Goal: Information Seeking & Learning: Find contact information

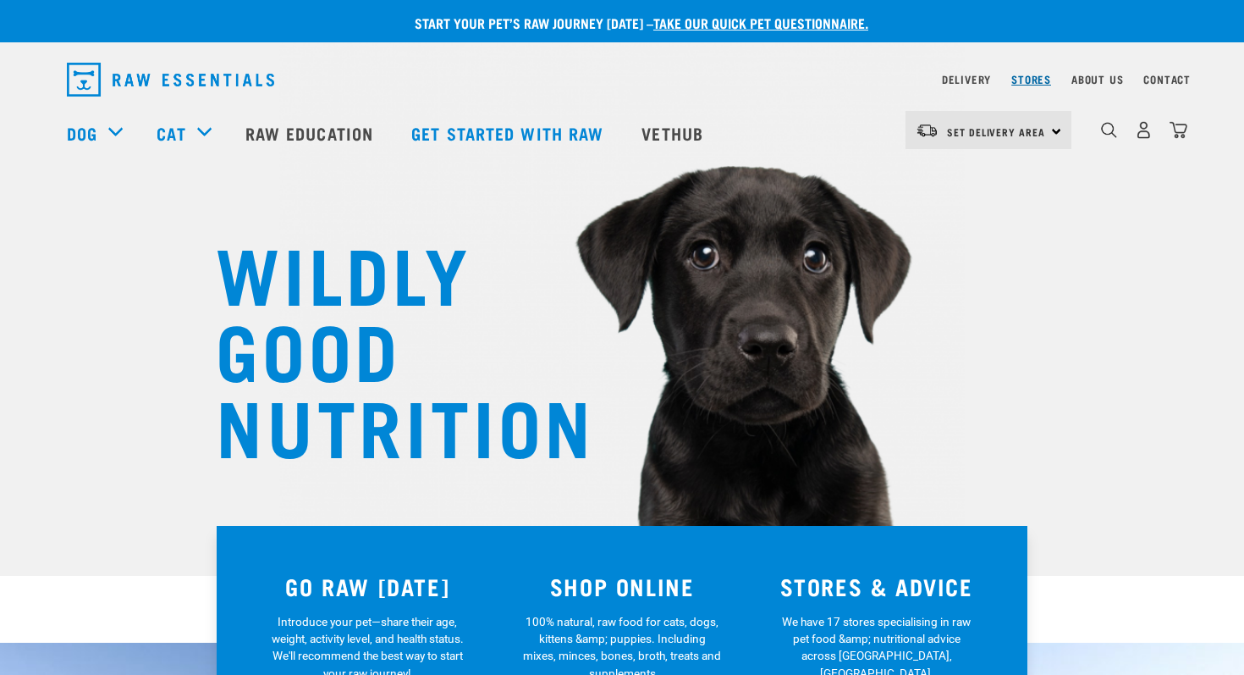
click at [1034, 82] on link "Stores" at bounding box center [1032, 79] width 40 height 6
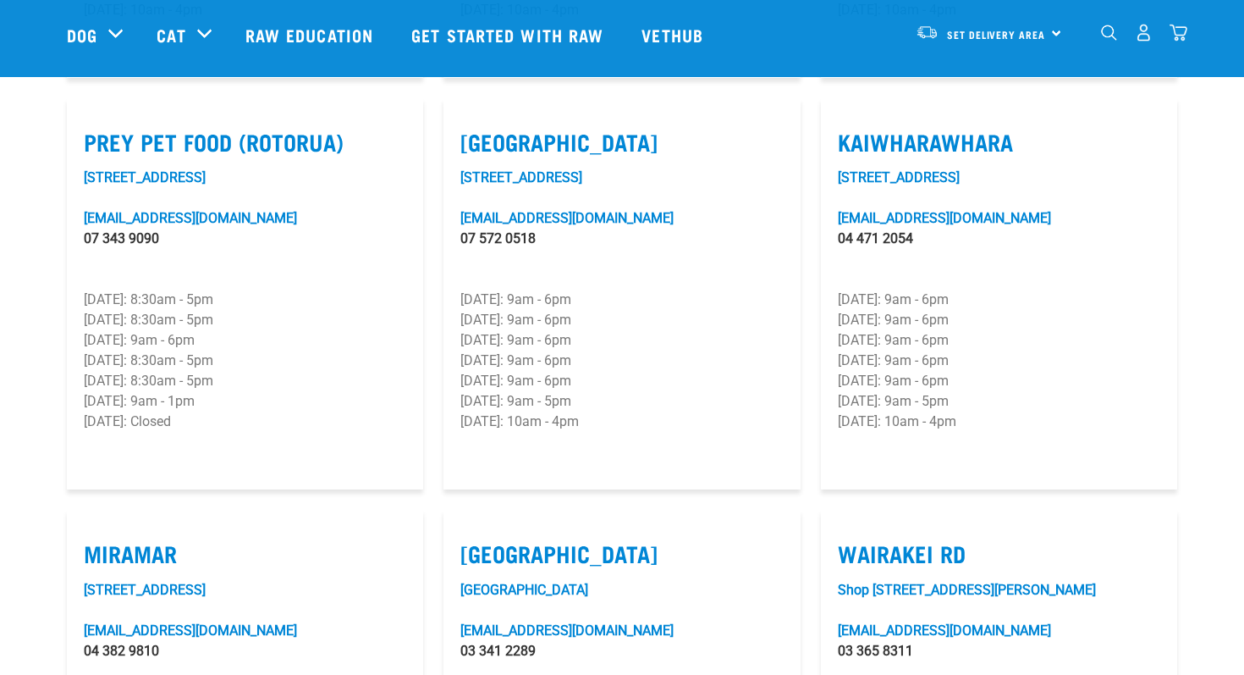
scroll to position [2266, 0]
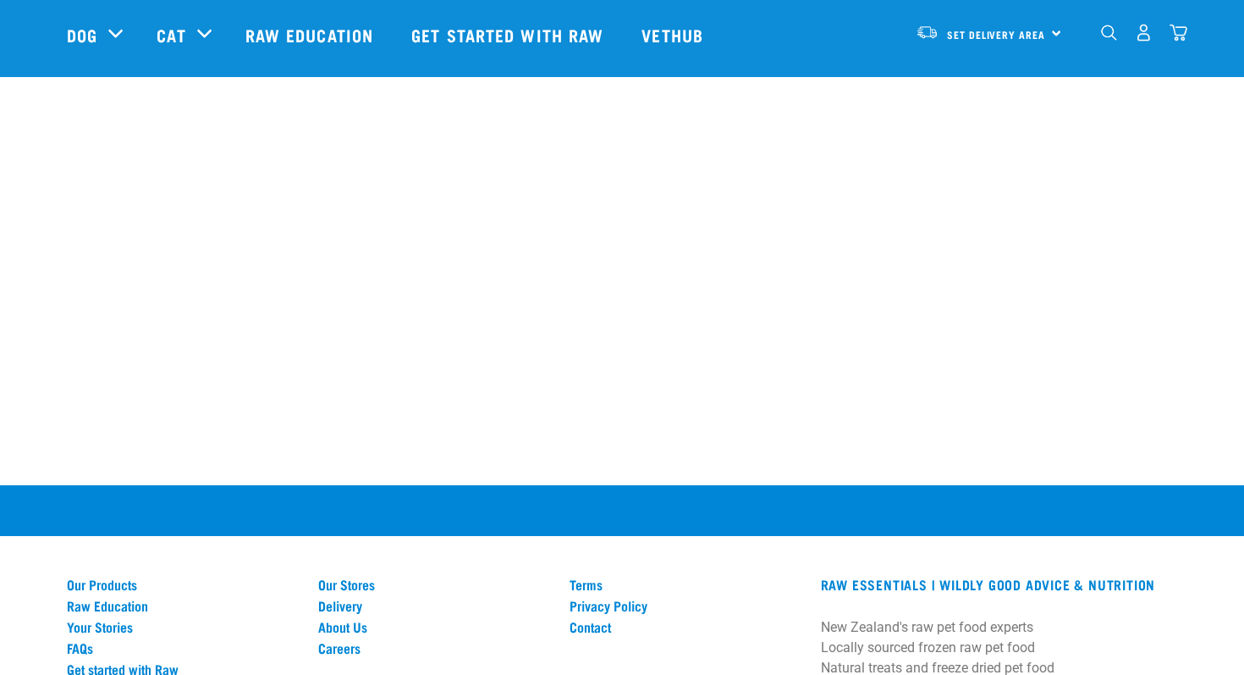
scroll to position [1198, 0]
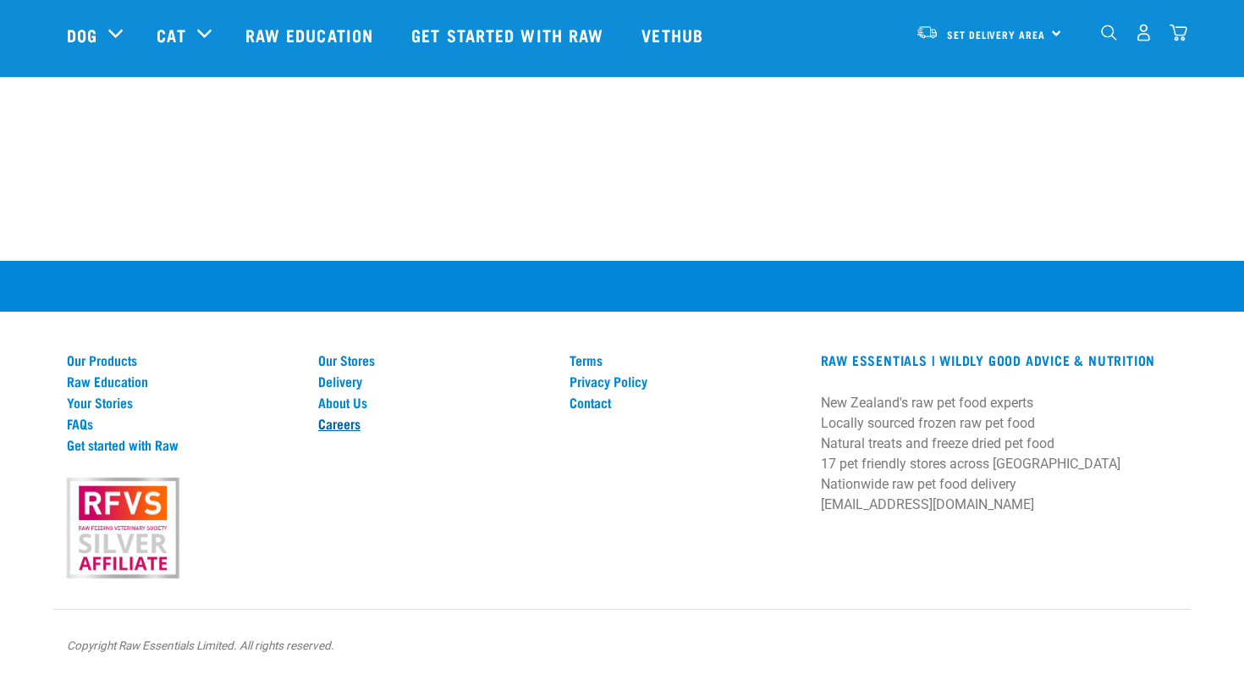
click at [347, 417] on link "Careers" at bounding box center [433, 423] width 231 height 15
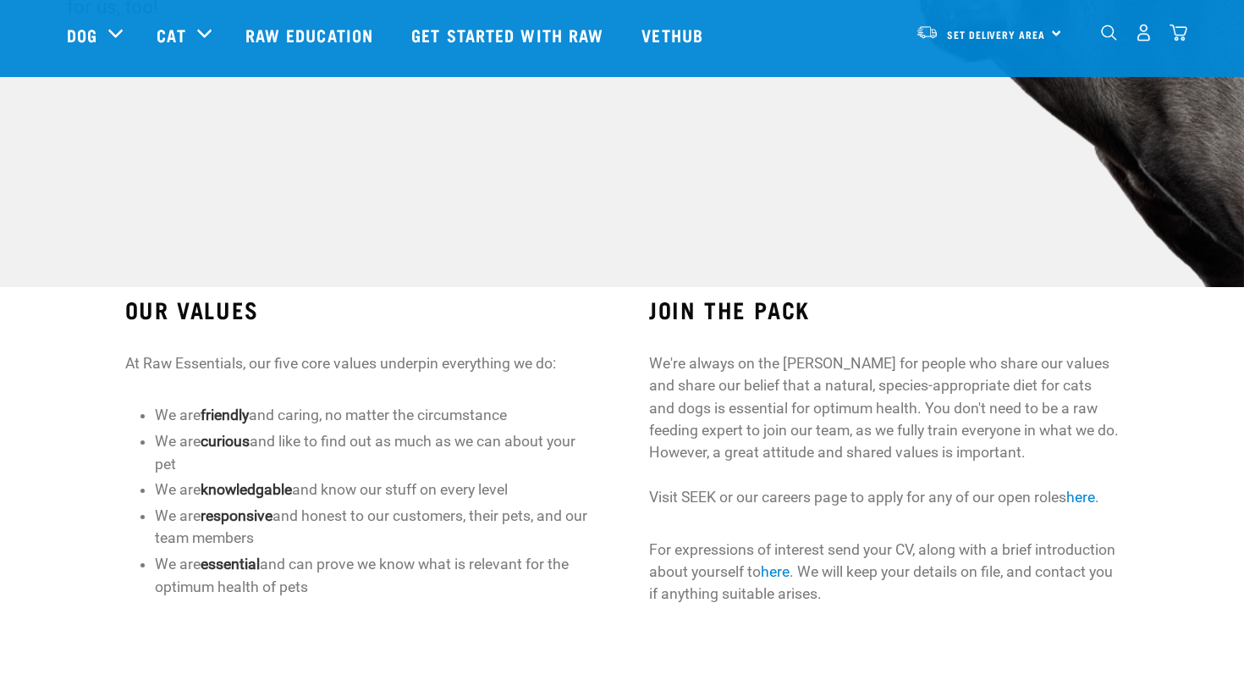
scroll to position [389, 0]
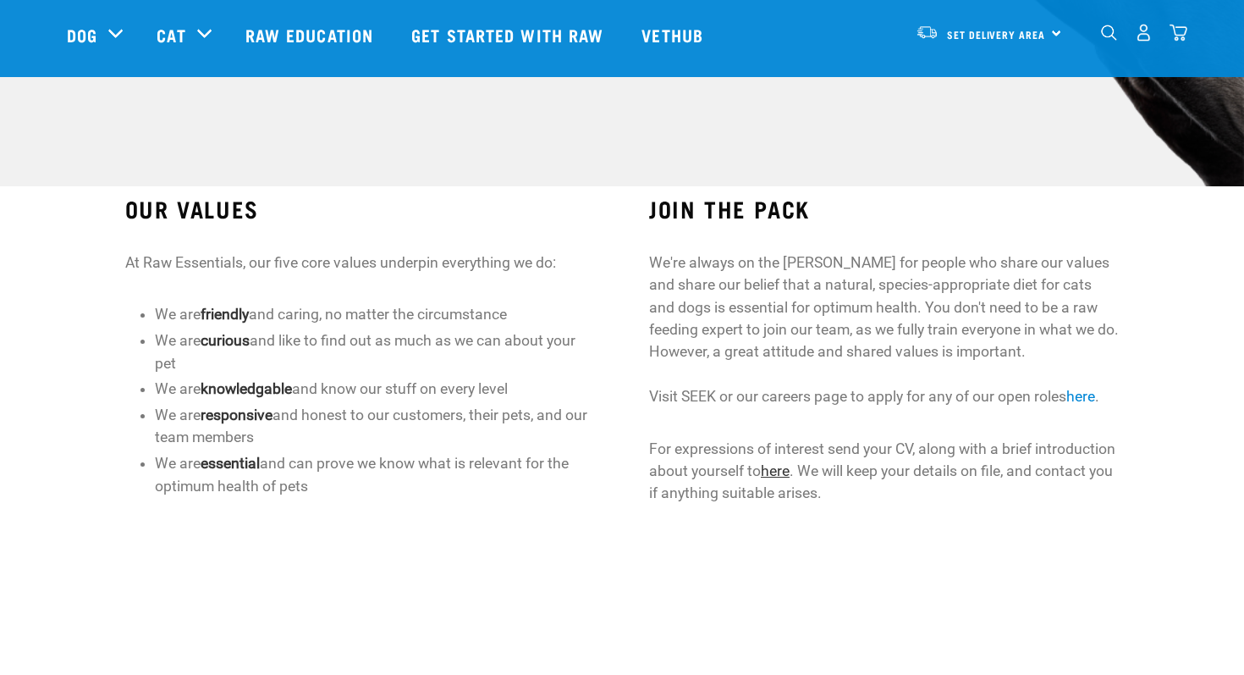
click at [778, 469] on link "here" at bounding box center [775, 470] width 29 height 17
click at [775, 470] on link "here" at bounding box center [775, 470] width 29 height 17
click at [779, 342] on p "We're always on the hunt for people who share our values and share our belief t…" at bounding box center [884, 329] width 470 height 157
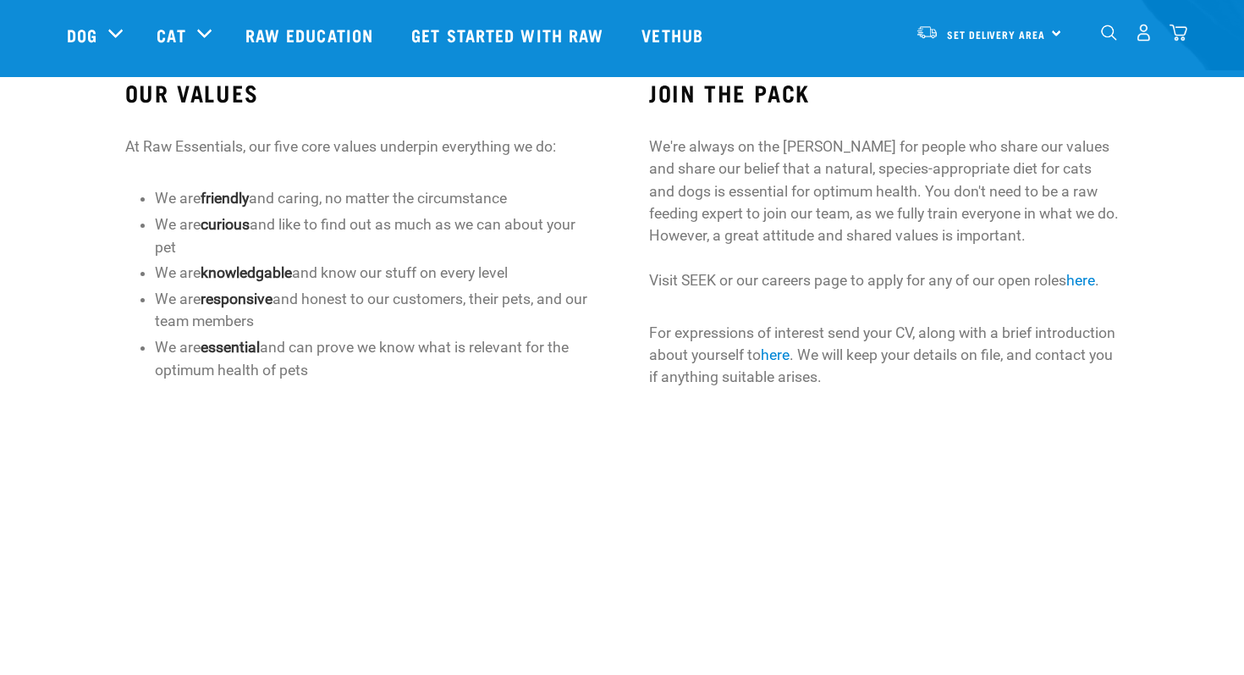
scroll to position [497, 0]
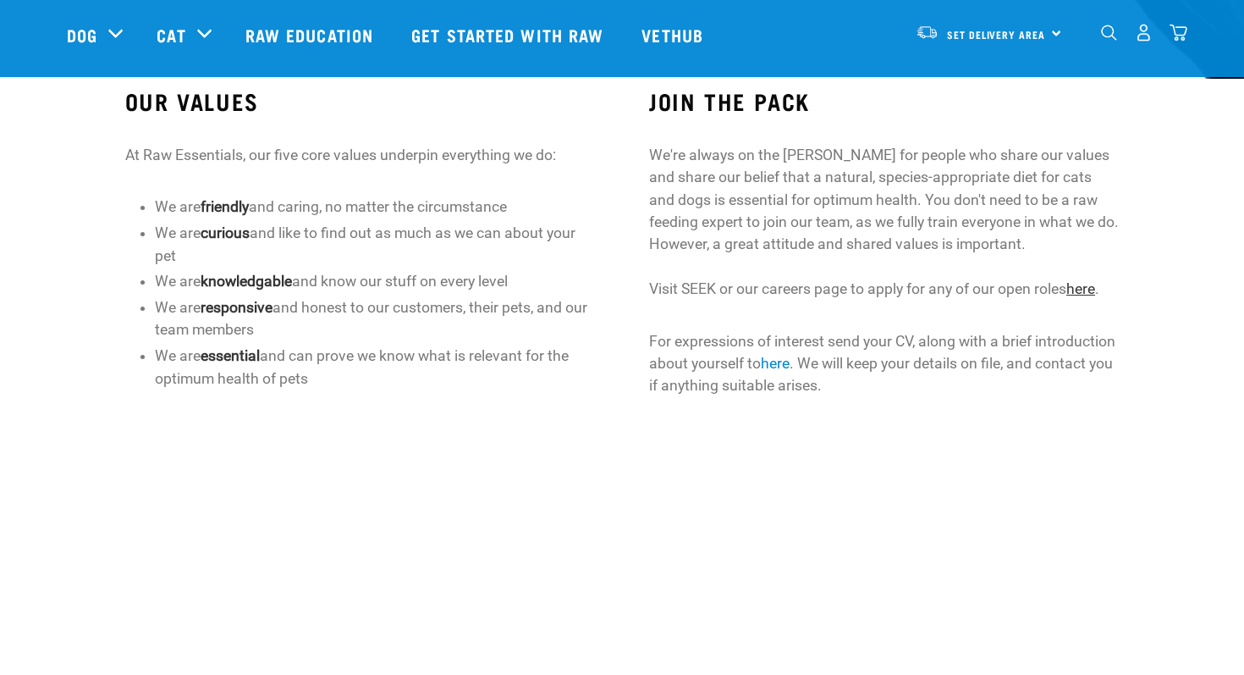
click at [1086, 290] on link "here" at bounding box center [1081, 288] width 29 height 17
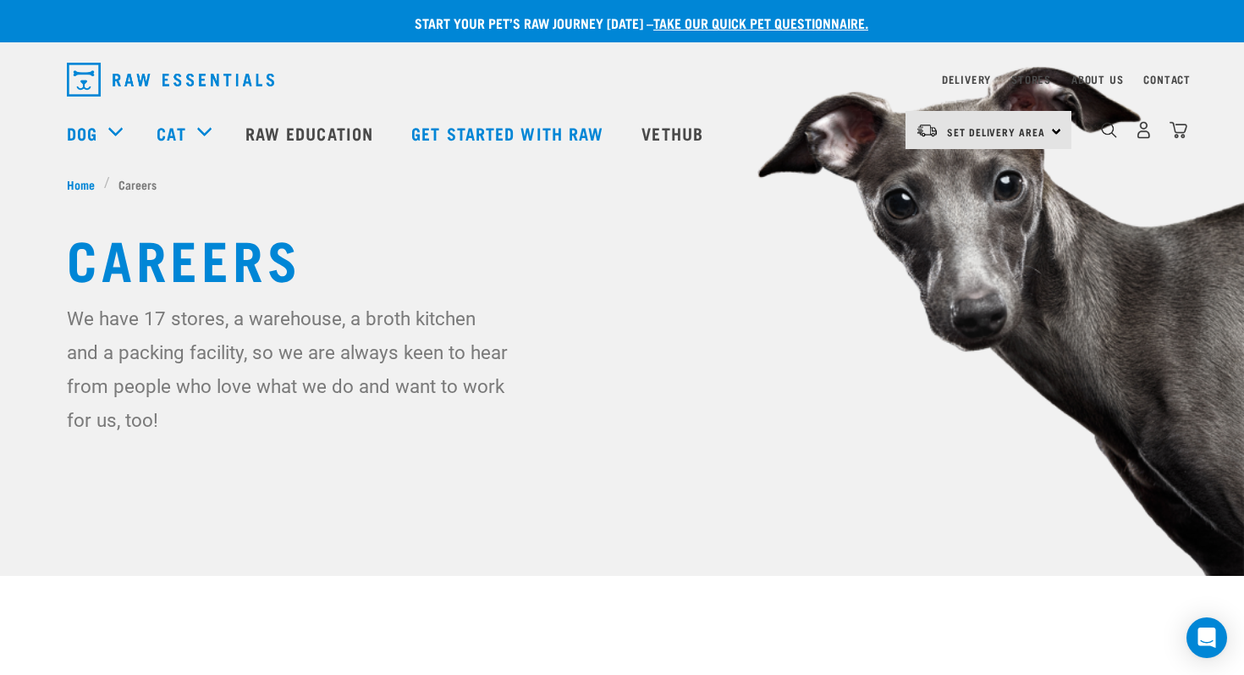
scroll to position [26, 0]
